Goal: Task Accomplishment & Management: Use online tool/utility

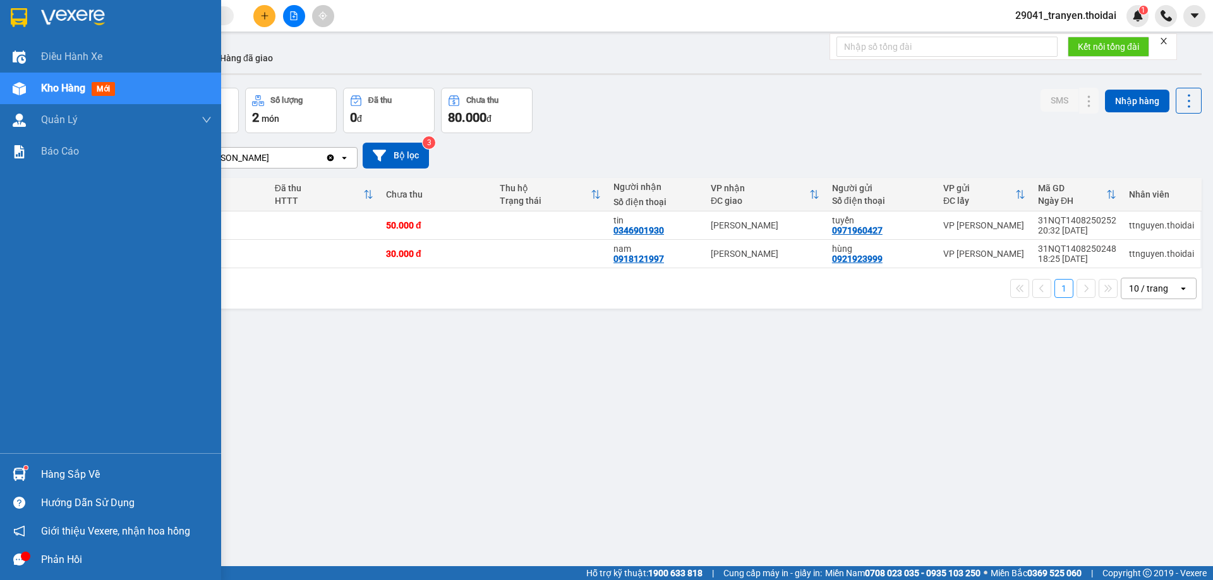
click at [78, 482] on div "Hàng sắp về" at bounding box center [126, 474] width 171 height 19
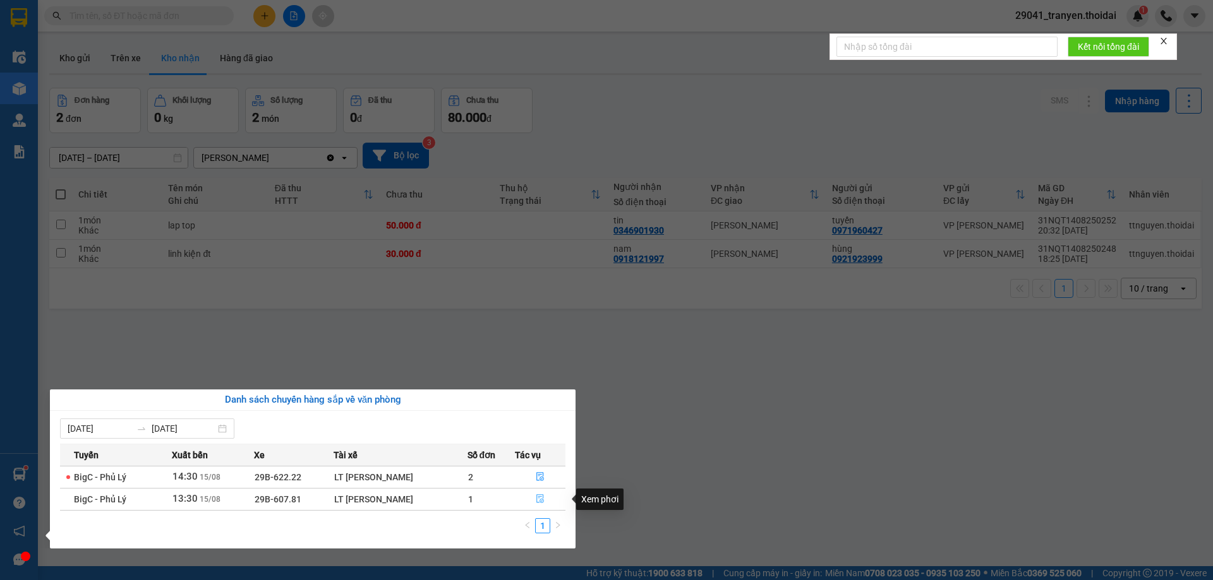
click at [541, 503] on icon "file-done" at bounding box center [540, 499] width 8 height 9
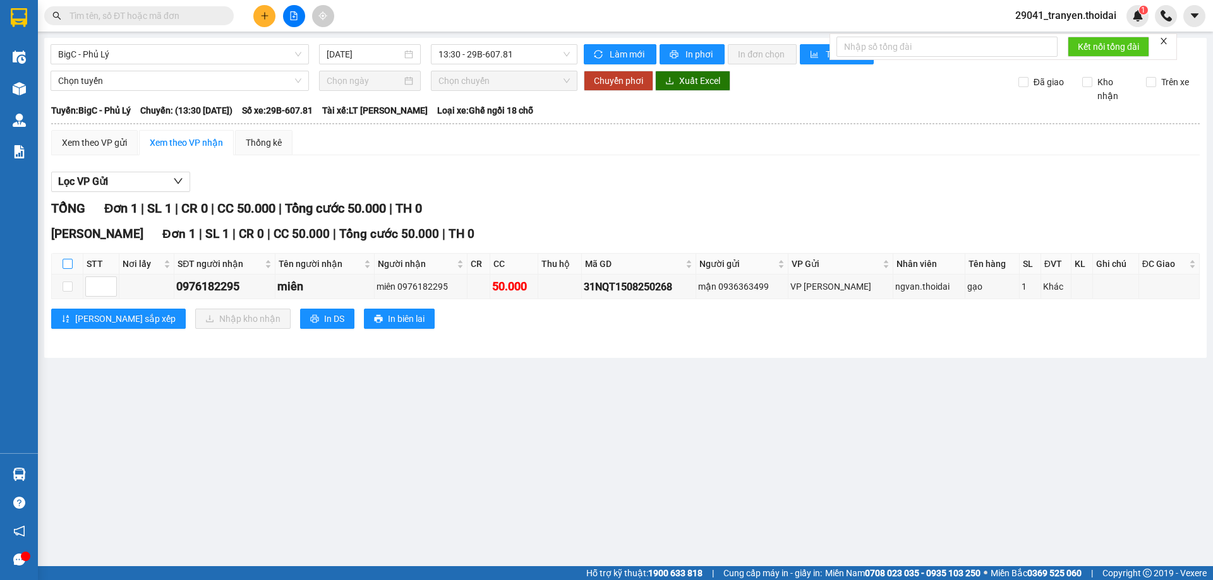
click at [65, 265] on input "checkbox" at bounding box center [68, 264] width 10 height 10
checkbox input "true"
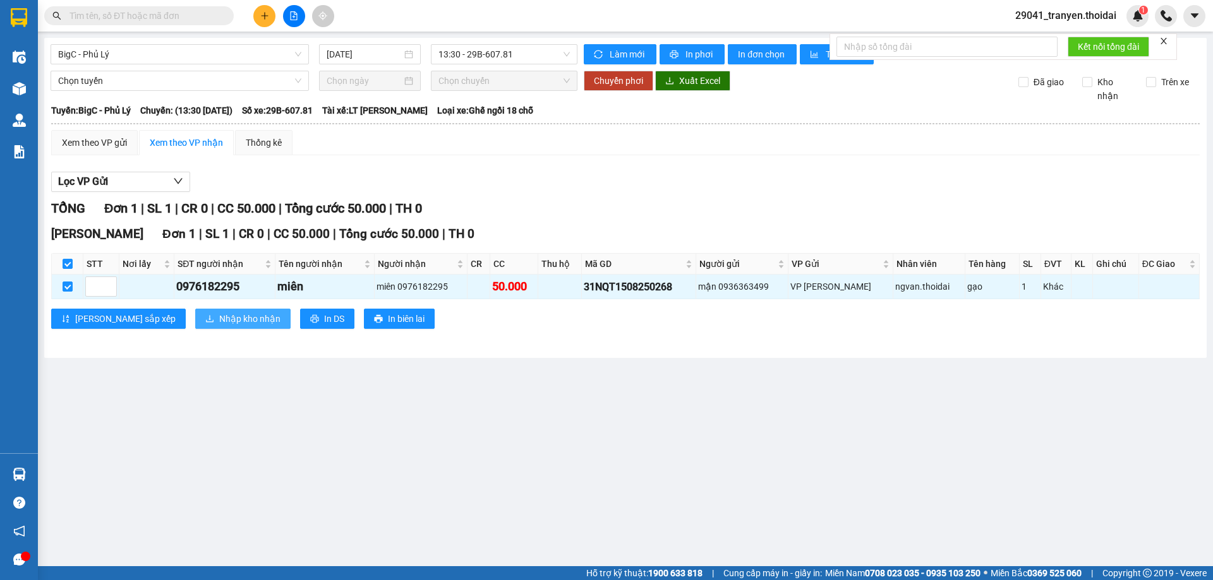
click at [219, 315] on span "Nhập kho nhận" at bounding box center [249, 319] width 61 height 14
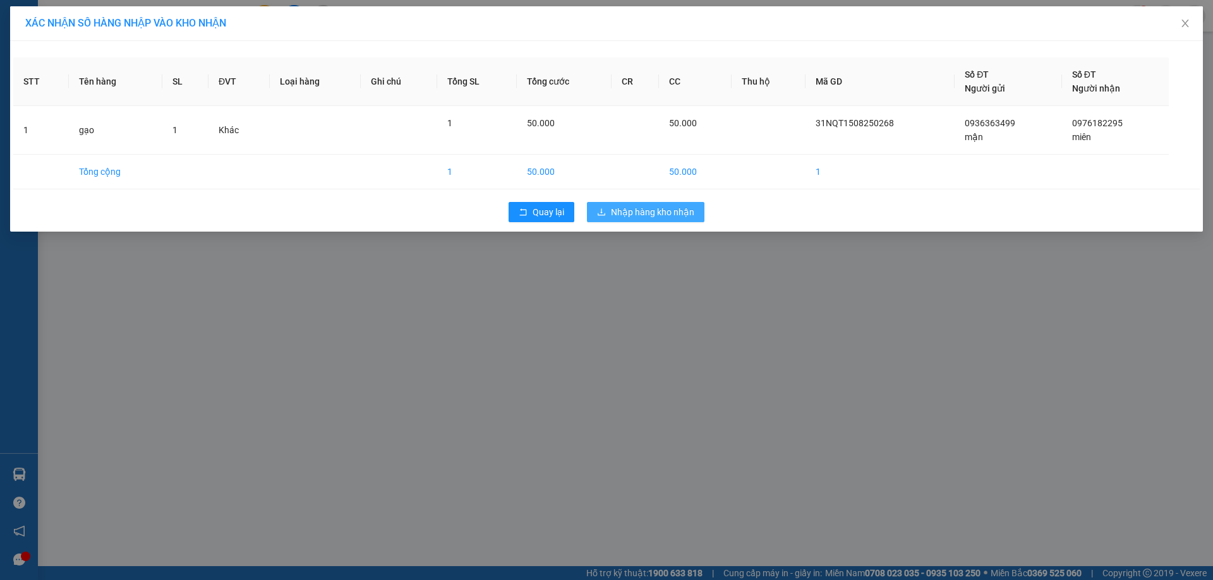
click at [663, 210] on span "Nhập hàng kho nhận" at bounding box center [652, 212] width 83 height 14
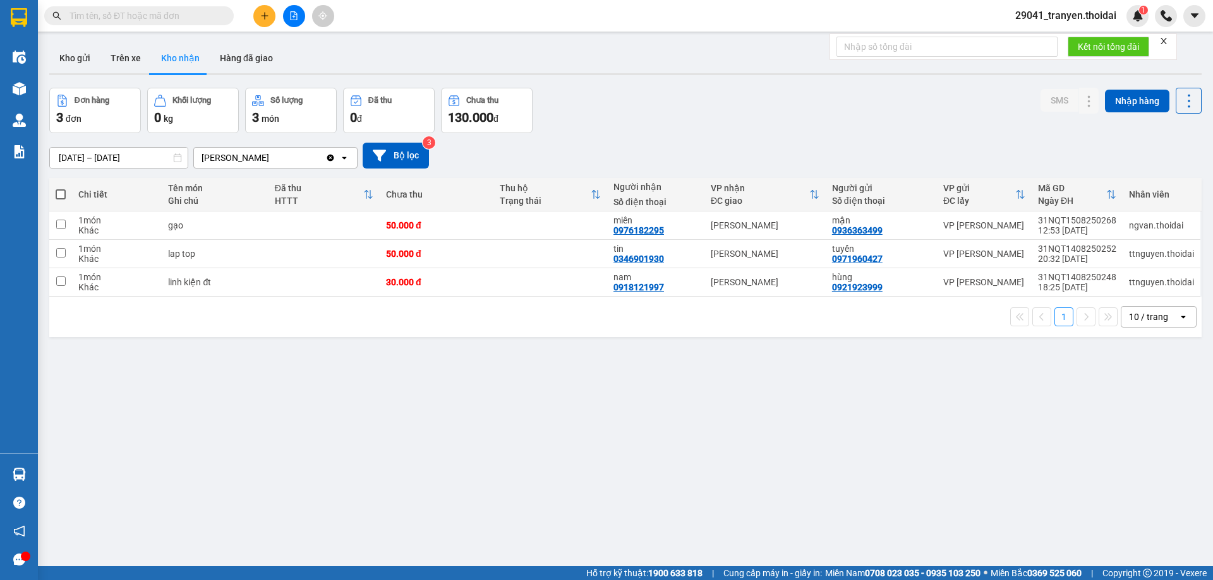
click at [656, 326] on div "1 10 / trang open" at bounding box center [625, 316] width 1142 height 21
click at [80, 63] on button "Kho gửi" at bounding box center [74, 58] width 51 height 30
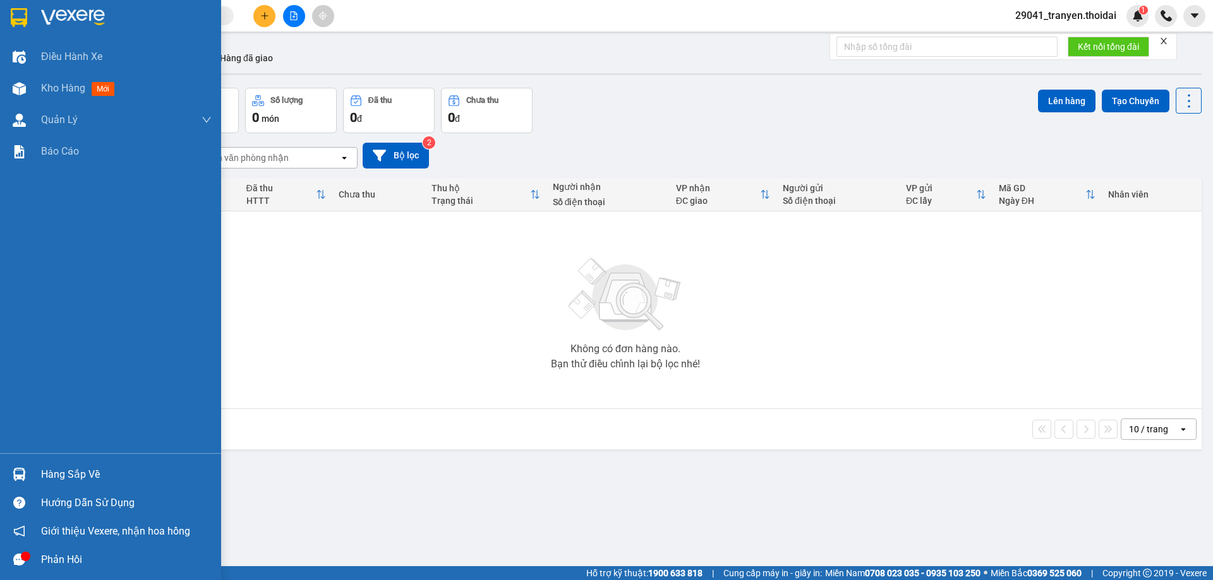
click at [34, 469] on div "Hàng sắp về" at bounding box center [110, 474] width 221 height 28
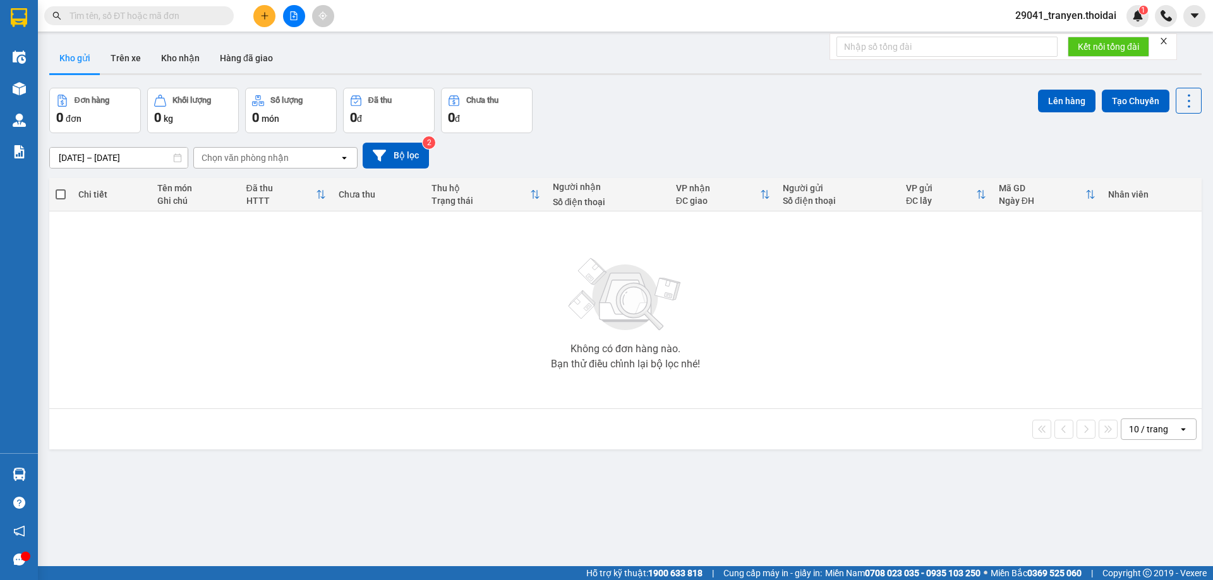
click at [644, 460] on section "Kết quả tìm kiếm ( 0 ) Bộ lọc No Data 29041_tranyen.thoidai 1 Điều hành xe Kho …" at bounding box center [606, 290] width 1213 height 580
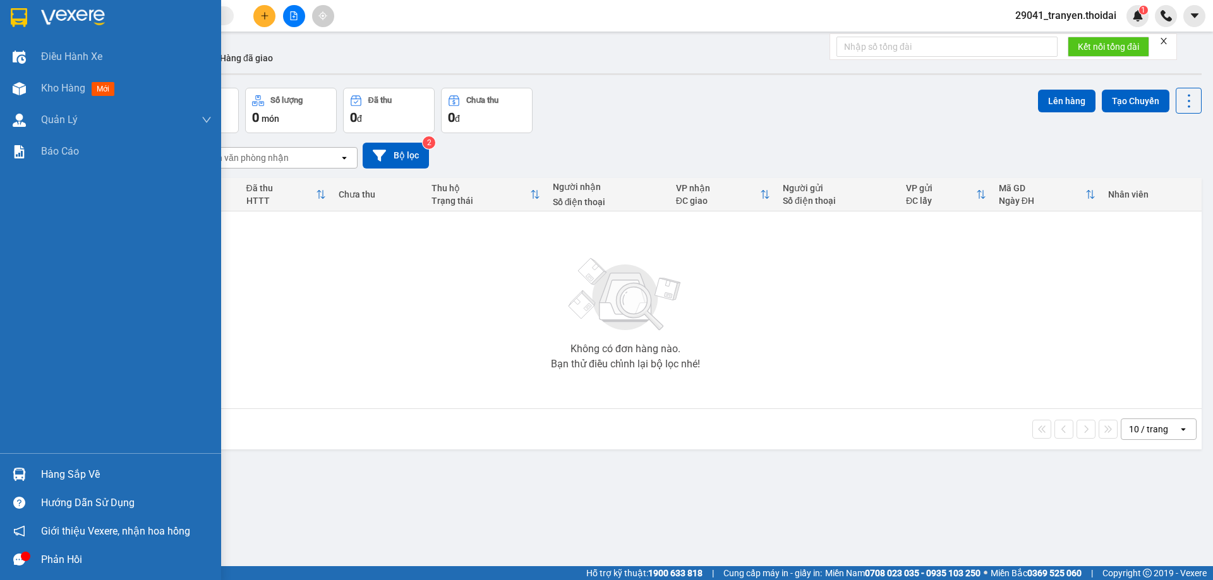
click at [27, 20] on img at bounding box center [19, 17] width 16 height 19
